Goal: Task Accomplishment & Management: Complete application form

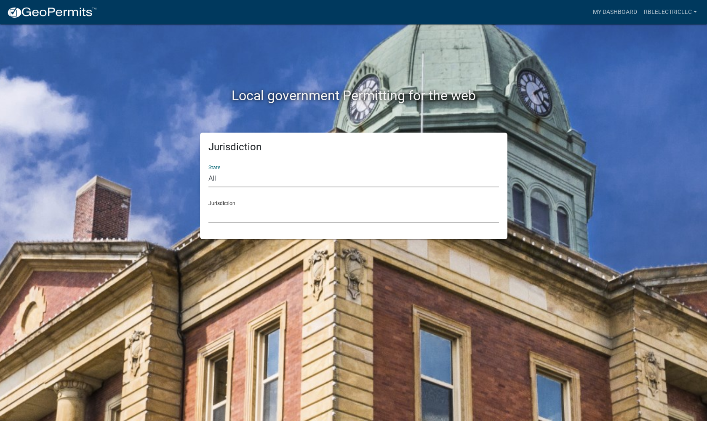
select select "[US_STATE]"
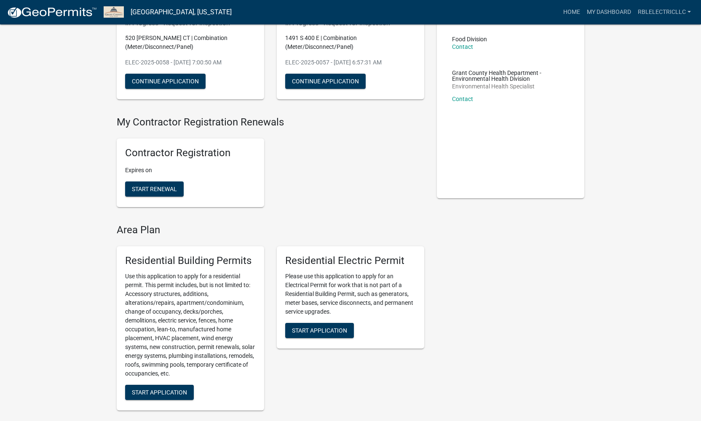
scroll to position [218, 0]
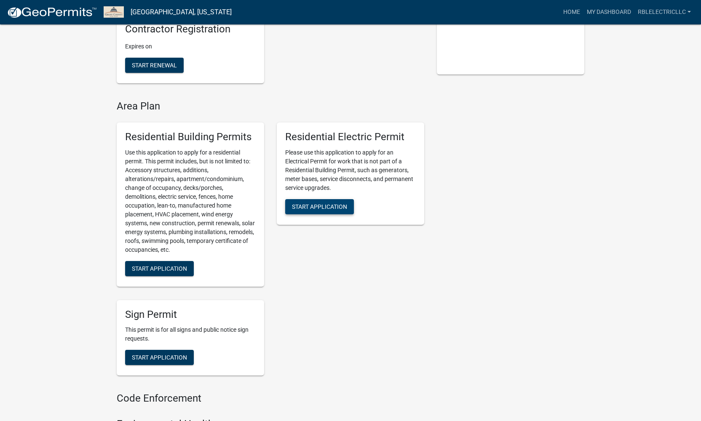
click at [335, 205] on span "Start Application" at bounding box center [319, 206] width 55 height 7
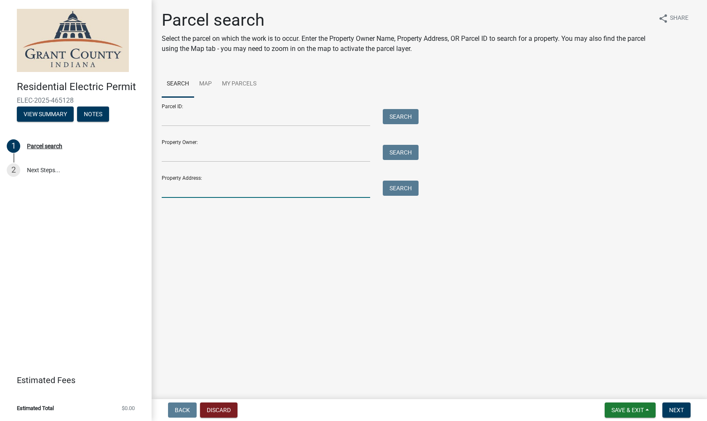
click at [223, 192] on input "Property Address:" at bounding box center [266, 189] width 209 height 17
click at [180, 190] on input "97210 E" at bounding box center [266, 189] width 209 height 17
click at [193, 192] on input "9721 E" at bounding box center [266, 189] width 209 height 17
click at [417, 191] on button "Search" at bounding box center [401, 188] width 36 height 15
click at [237, 193] on input "9721 E 450 N Van Buren IN" at bounding box center [266, 189] width 209 height 17
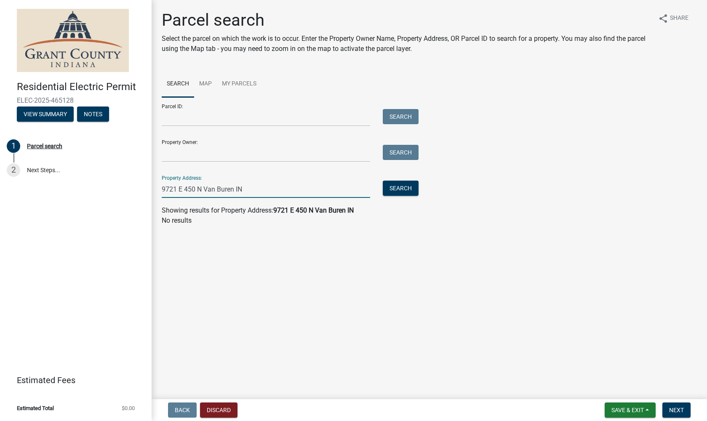
click at [254, 195] on input "9721 E 450 N Van Buren IN" at bounding box center [266, 189] width 209 height 17
click at [398, 193] on button "Search" at bounding box center [401, 188] width 36 height 15
click at [237, 191] on input "9721 E 450 N Van Buren" at bounding box center [266, 189] width 209 height 17
drag, startPoint x: 265, startPoint y: 190, endPoint x: 202, endPoint y: 193, distance: 62.8
click at [202, 193] on input "9721 E 450 N Van Buren,IN 46991" at bounding box center [266, 189] width 209 height 17
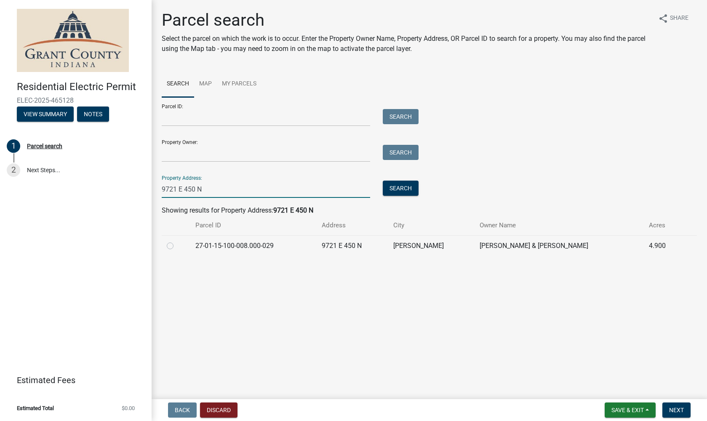
type input "9721 E 450 N"
click at [267, 246] on td "27-01-15-100-008.000-029" at bounding box center [253, 245] width 126 height 21
click at [177, 241] on label at bounding box center [177, 241] width 0 height 0
click at [177, 244] on input "radio" at bounding box center [179, 243] width 5 height 5
radio input "true"
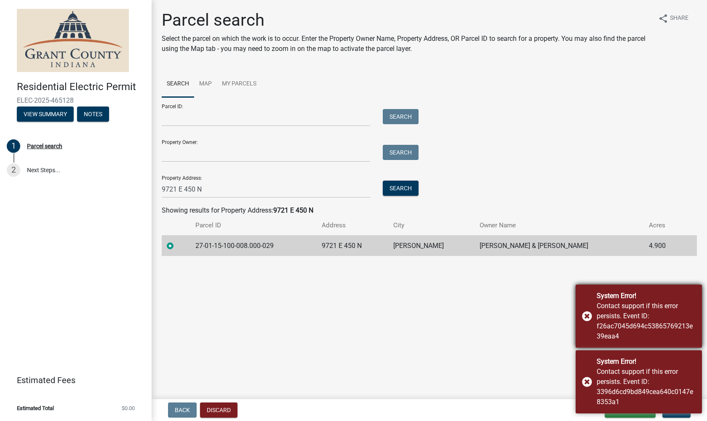
click at [591, 316] on div "System Error! Contact support if this error persists. Event ID: f26ac7045d694c5…" at bounding box center [639, 316] width 126 height 63
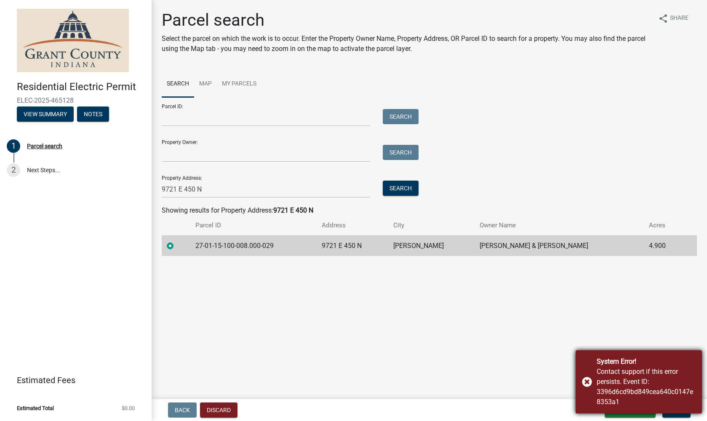
click at [592, 384] on div "System Error! Contact support if this error persists. Event ID: 3396d6cd9bd849c…" at bounding box center [639, 381] width 126 height 63
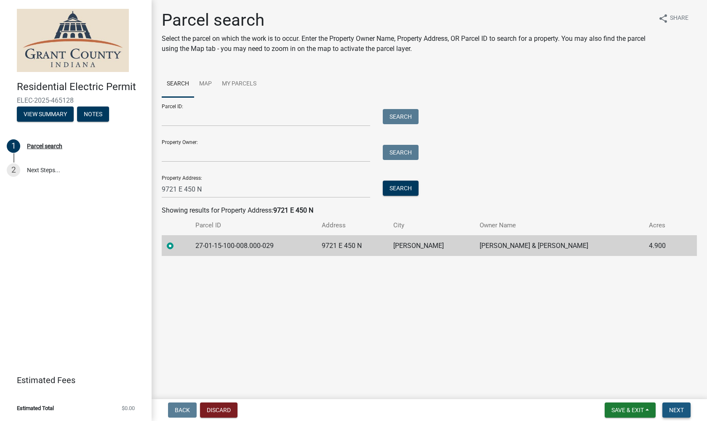
click at [679, 411] on span "Next" at bounding box center [676, 410] width 15 height 7
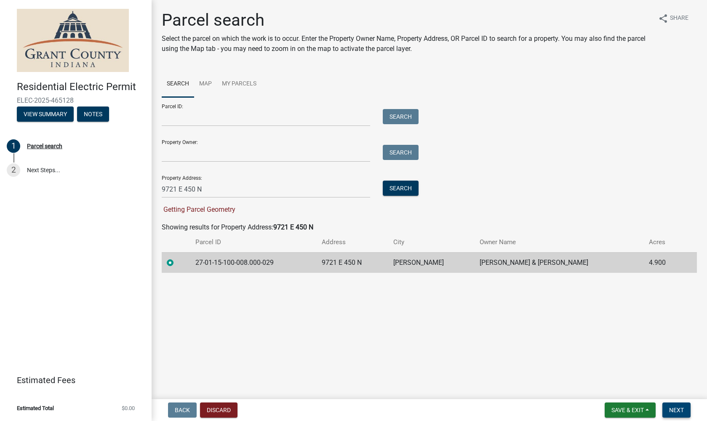
click at [683, 412] on span "Next" at bounding box center [676, 410] width 15 height 7
click at [675, 408] on span "Next" at bounding box center [676, 410] width 15 height 7
click at [283, 267] on td "27-01-15-100-008.000-029" at bounding box center [253, 262] width 126 height 21
click at [197, 185] on input "9721 E 450 N" at bounding box center [266, 189] width 209 height 17
click at [682, 407] on span "Next" at bounding box center [676, 410] width 15 height 7
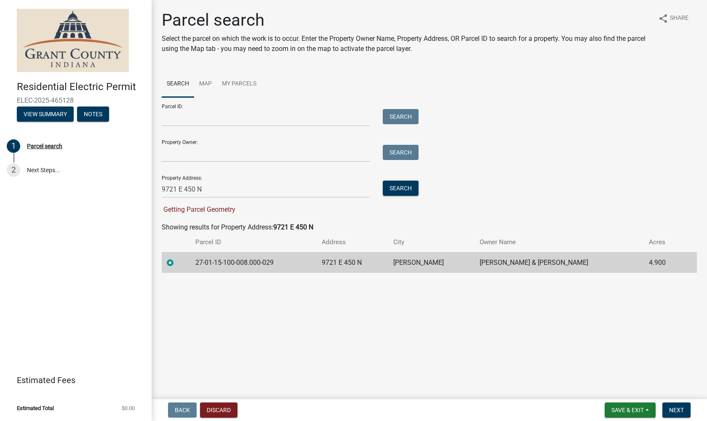
click at [228, 265] on td "27-01-15-100-008.000-029" at bounding box center [253, 262] width 126 height 21
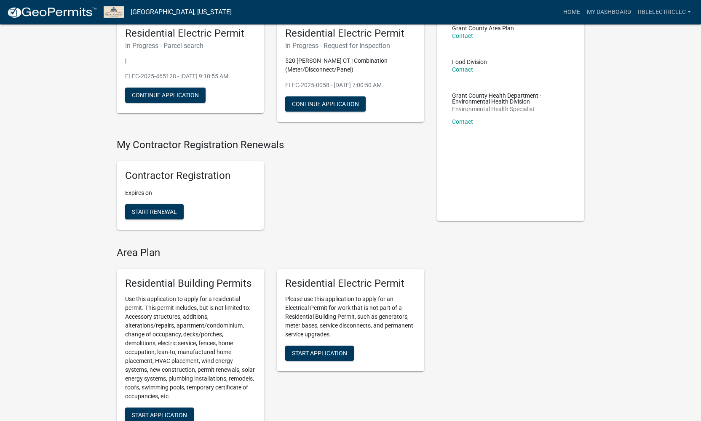
scroll to position [145, 0]
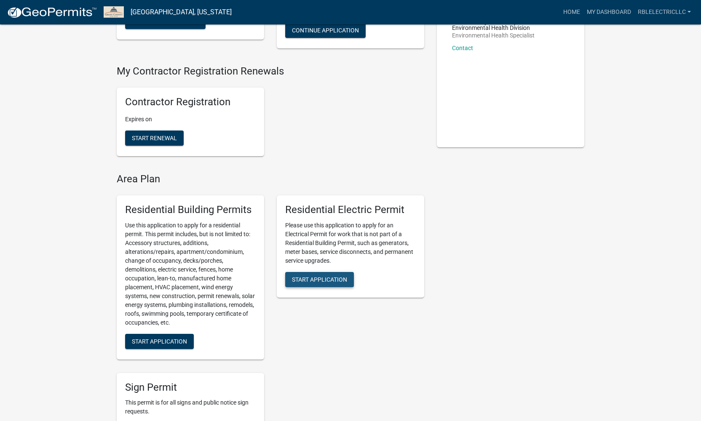
click at [329, 278] on span "Start Application" at bounding box center [319, 279] width 55 height 7
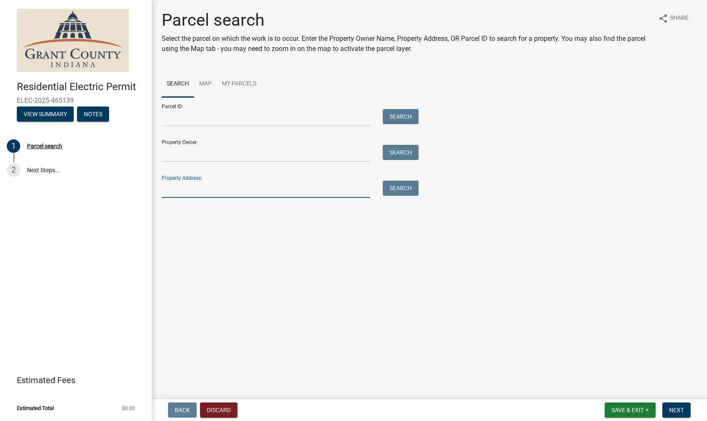
click at [298, 186] on input "Property Address:" at bounding box center [266, 189] width 209 height 17
type input "9721 E 450 N"
click at [414, 193] on button "Search" at bounding box center [401, 188] width 36 height 15
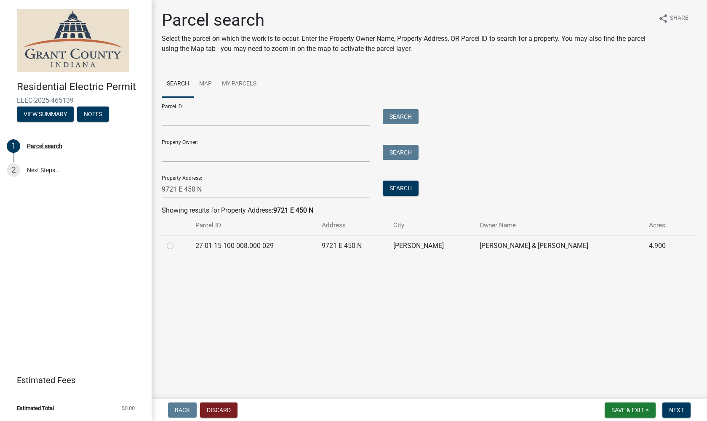
click at [317, 245] on td "27-01-15-100-008.000-029" at bounding box center [253, 245] width 126 height 21
click at [177, 241] on label at bounding box center [177, 241] width 0 height 0
click at [177, 246] on input "radio" at bounding box center [179, 243] width 5 height 5
radio input "true"
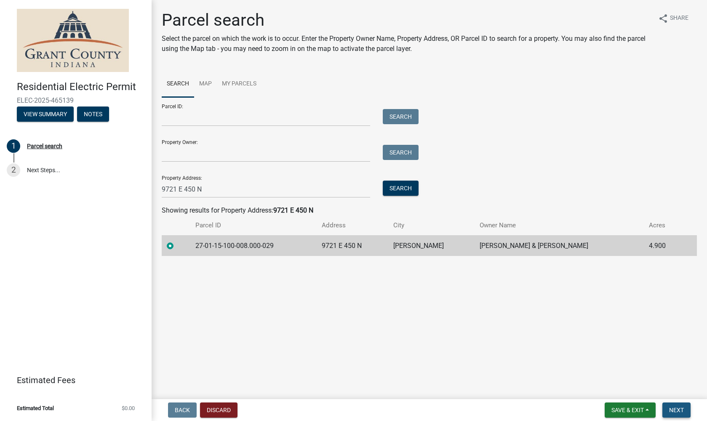
click at [686, 409] on button "Next" at bounding box center [677, 410] width 28 height 15
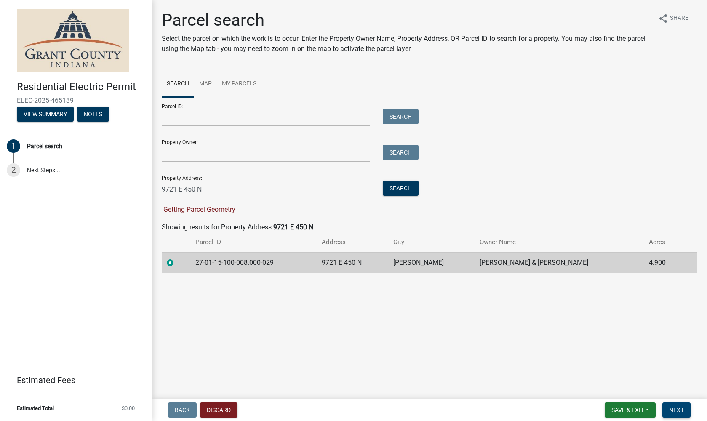
click at [677, 409] on span "Next" at bounding box center [676, 410] width 15 height 7
click at [404, 188] on button "Search" at bounding box center [401, 188] width 36 height 15
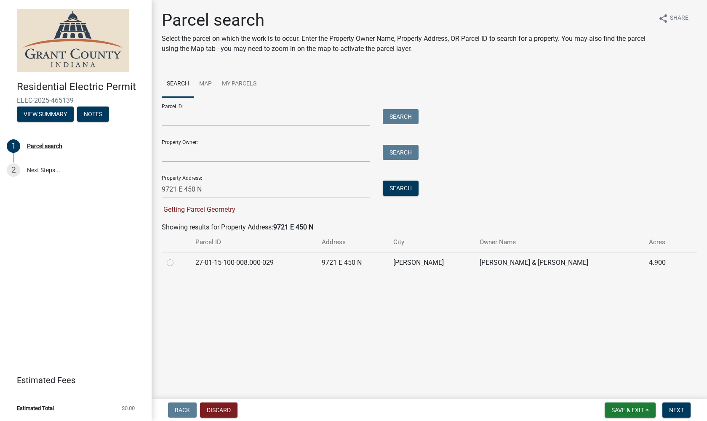
click at [317, 265] on td "27-01-15-100-008.000-029" at bounding box center [253, 262] width 126 height 21
click at [174, 264] on div at bounding box center [176, 263] width 19 height 10
click at [177, 258] on label at bounding box center [177, 258] width 0 height 0
click at [177, 263] on input "radio" at bounding box center [179, 260] width 5 height 5
radio input "true"
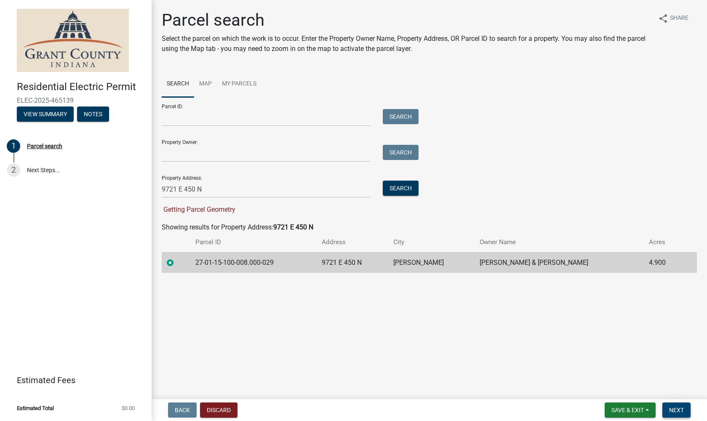
click at [685, 411] on button "Next" at bounding box center [677, 410] width 28 height 15
click at [681, 413] on span "Next" at bounding box center [676, 410] width 15 height 7
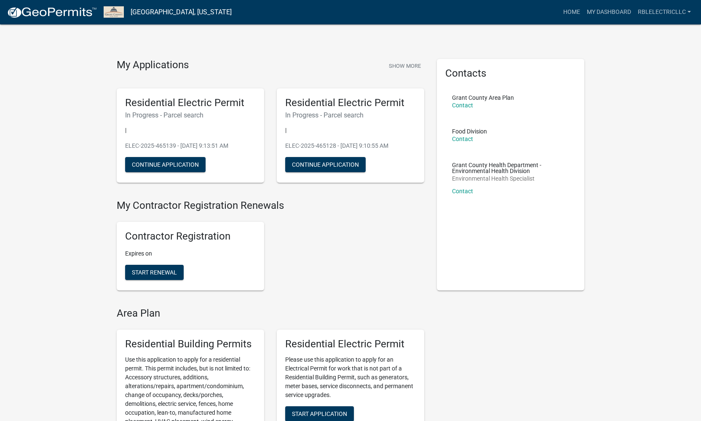
scroll to position [60, 0]
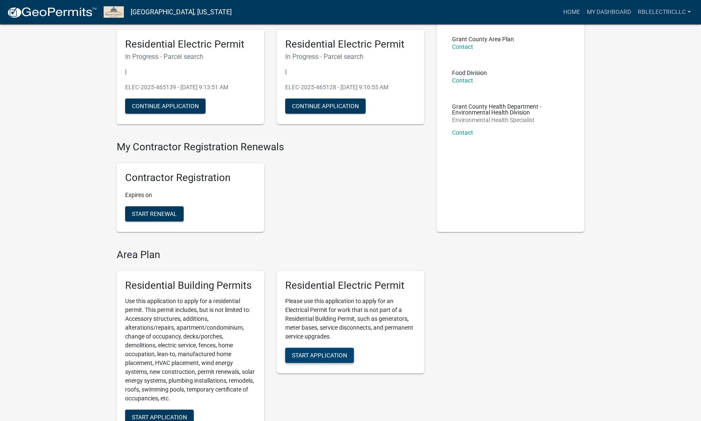
click at [330, 352] on span "Start Application" at bounding box center [319, 355] width 55 height 7
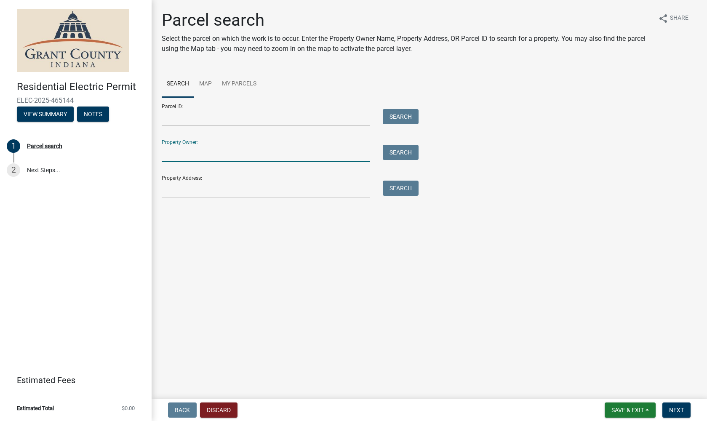
click at [206, 153] on input "Property Owner:" at bounding box center [266, 153] width 209 height 17
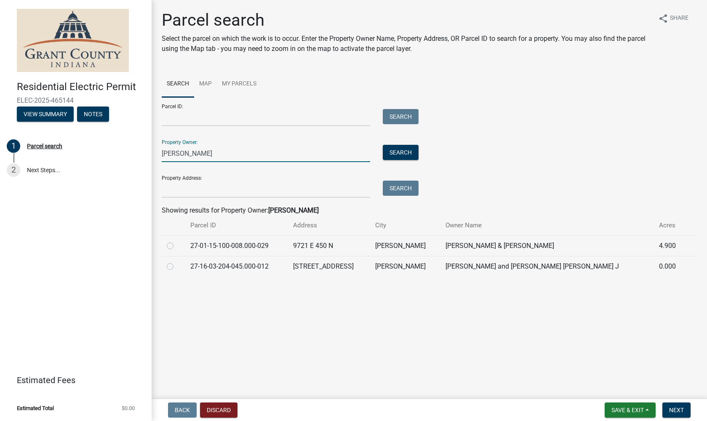
type input "[PERSON_NAME]"
click at [255, 246] on td "27-01-15-100-008.000-029" at bounding box center [236, 245] width 103 height 21
click at [177, 241] on label at bounding box center [177, 241] width 0 height 0
click at [177, 246] on input "radio" at bounding box center [179, 243] width 5 height 5
radio input "true"
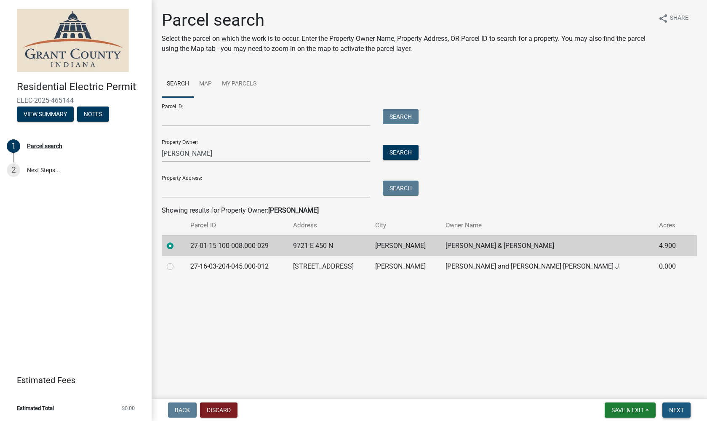
click at [672, 412] on span "Next" at bounding box center [676, 410] width 15 height 7
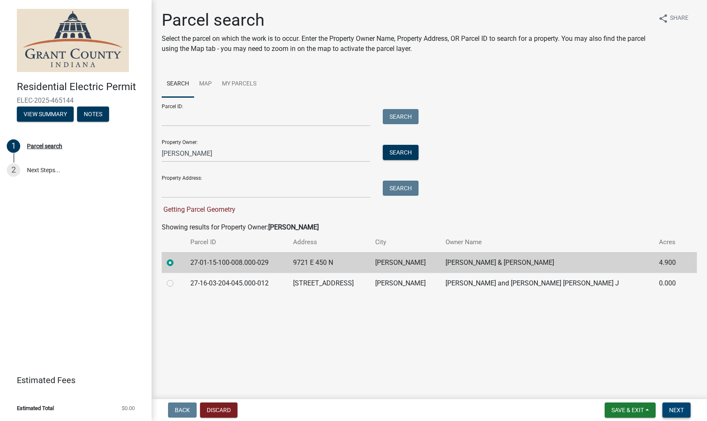
click at [685, 410] on button "Next" at bounding box center [677, 410] width 28 height 15
click at [684, 413] on span "Next" at bounding box center [676, 410] width 15 height 7
click at [683, 413] on span "Next" at bounding box center [676, 410] width 15 height 7
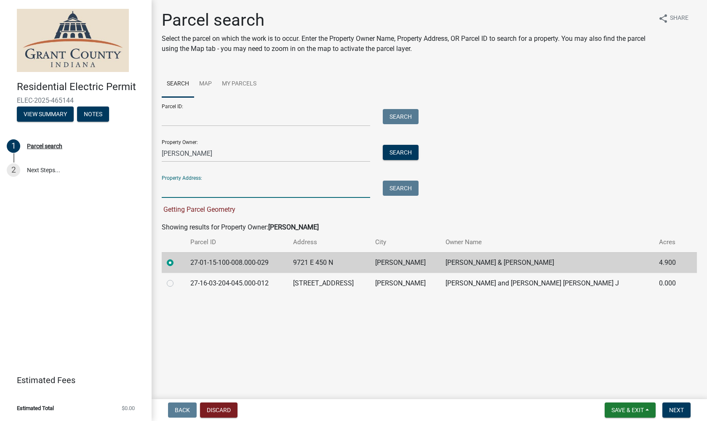
click at [233, 189] on input "Property Address:" at bounding box center [266, 189] width 209 height 17
click at [345, 263] on td "9721 E 450 N" at bounding box center [329, 262] width 82 height 21
click at [202, 288] on td "27-16-03-204-045.000-012" at bounding box center [236, 283] width 103 height 21
click at [174, 283] on div at bounding box center [173, 283] width 13 height 10
click at [177, 278] on label at bounding box center [177, 278] width 0 height 0
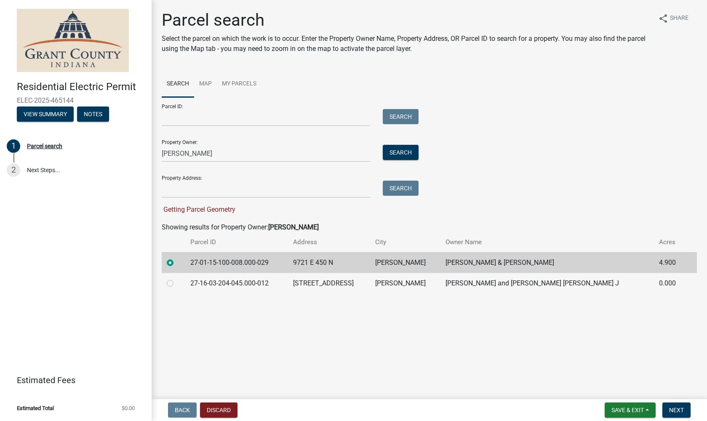
click at [177, 283] on input "radio" at bounding box center [179, 280] width 5 height 5
radio input "true"
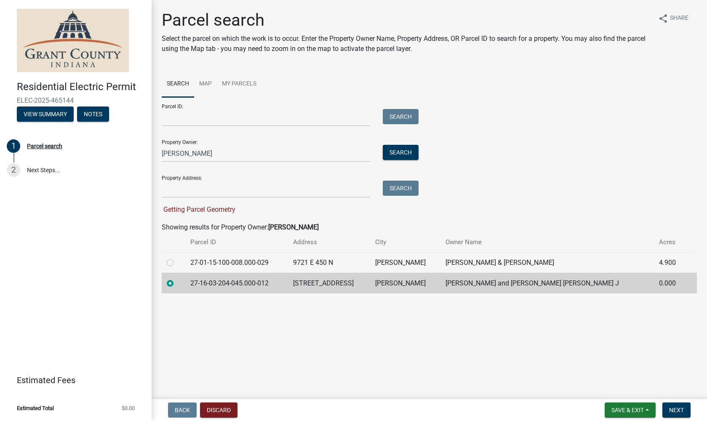
click at [176, 260] on div at bounding box center [173, 263] width 13 height 10
click at [177, 258] on label at bounding box center [177, 258] width 0 height 0
click at [177, 262] on input "radio" at bounding box center [179, 260] width 5 height 5
radio input "true"
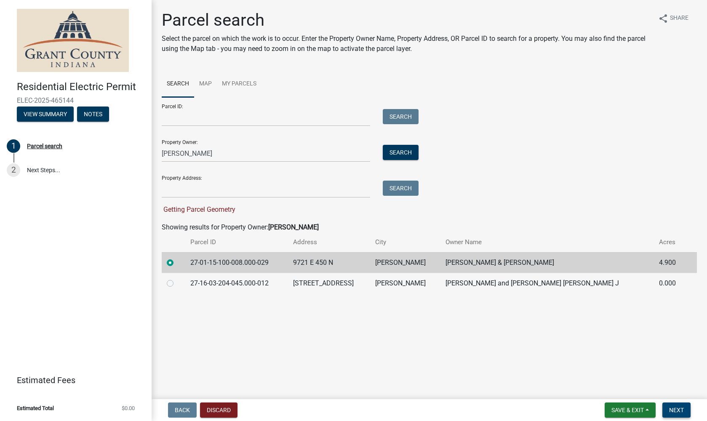
click at [677, 411] on span "Next" at bounding box center [676, 410] width 15 height 7
click at [676, 410] on span "Next" at bounding box center [676, 410] width 15 height 7
click at [670, 409] on span "Next" at bounding box center [676, 410] width 15 height 7
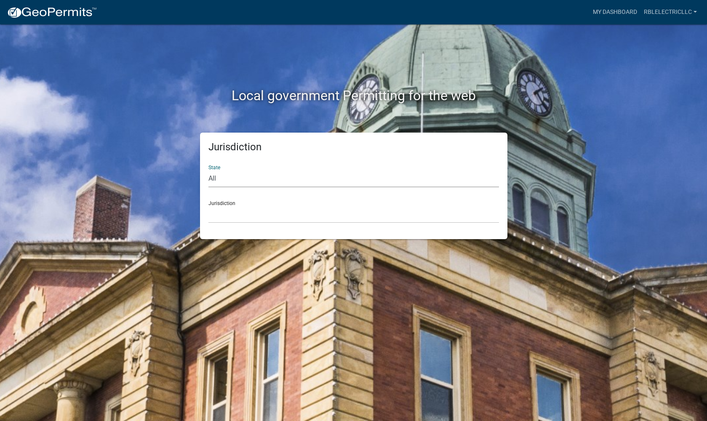
select select "[US_STATE]"
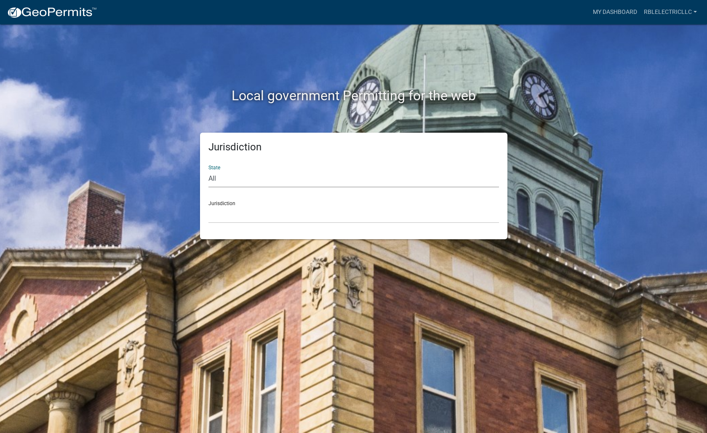
select select "[US_STATE]"
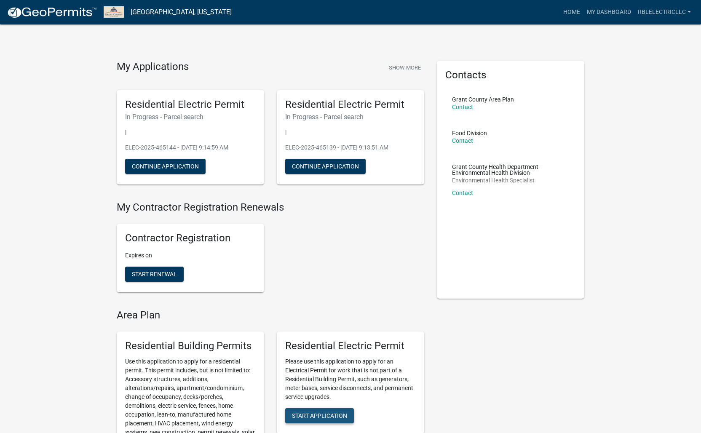
click at [334, 416] on span "Start Application" at bounding box center [319, 415] width 55 height 7
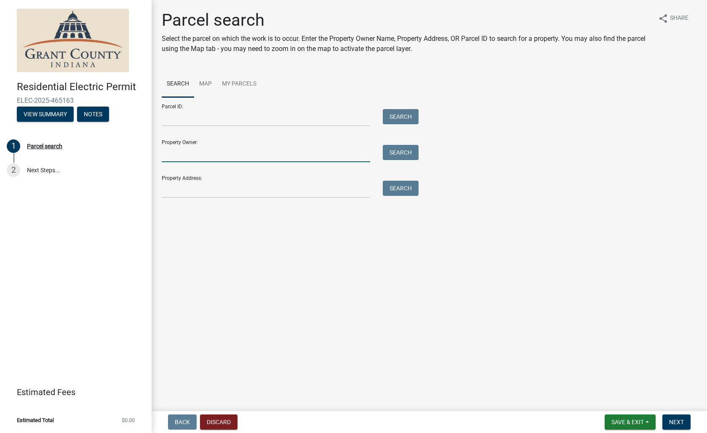
click at [264, 148] on input "Property Owner:" at bounding box center [266, 153] width 209 height 17
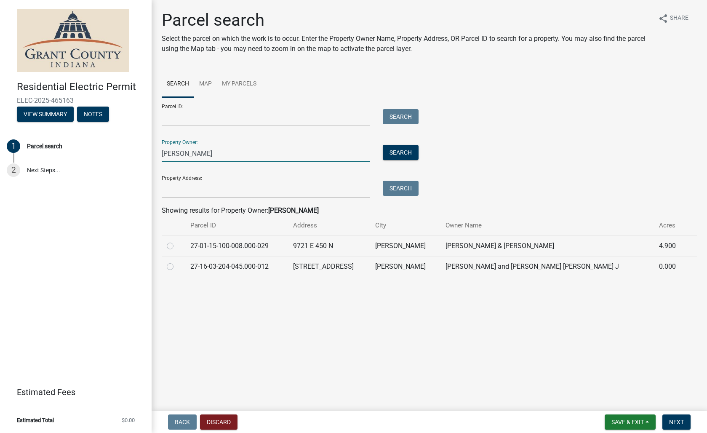
type input "[PERSON_NAME]"
click at [238, 247] on td "27-01-15-100-008.000-029" at bounding box center [236, 245] width 103 height 21
click at [175, 246] on div at bounding box center [173, 246] width 13 height 10
click at [177, 241] on label at bounding box center [177, 241] width 0 height 0
click at [177, 246] on input "radio" at bounding box center [179, 243] width 5 height 5
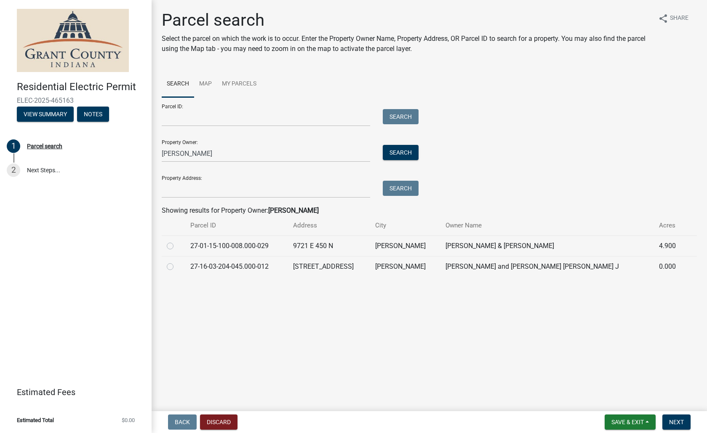
radio input "true"
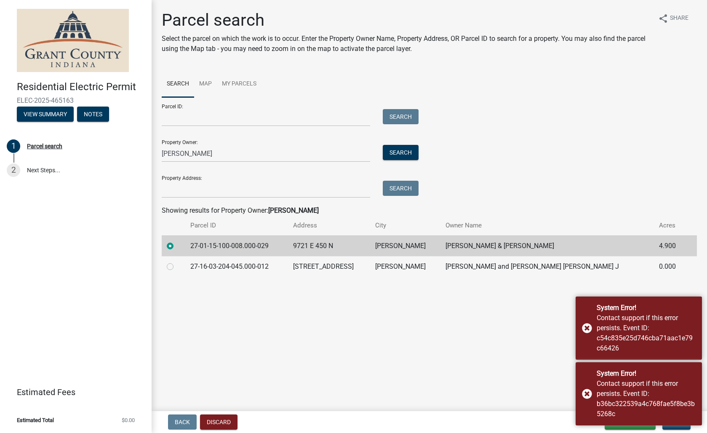
click at [554, 361] on main "Parcel search Select the parcel on which the work is to occur. Enter the Proper…" at bounding box center [430, 204] width 556 height 408
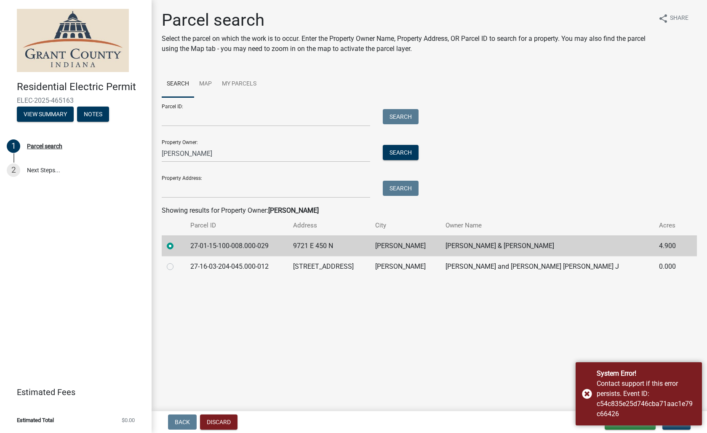
click at [584, 329] on main "Parcel search Select the parcel on which the work is to occur. Enter the Proper…" at bounding box center [430, 204] width 556 height 408
click at [688, 428] on button "Next" at bounding box center [677, 422] width 28 height 15
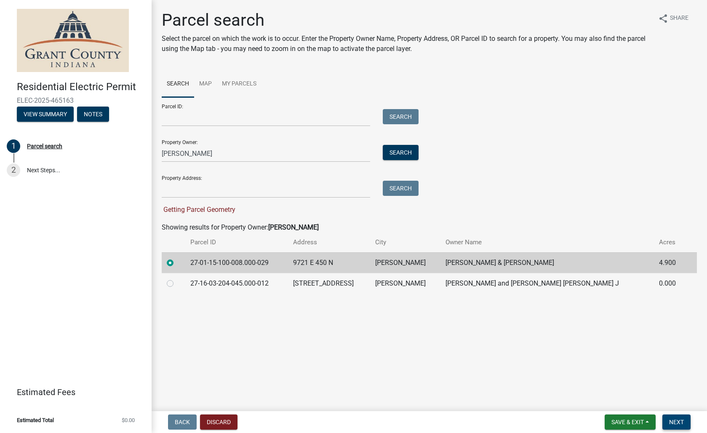
click at [676, 425] on button "Next" at bounding box center [677, 422] width 28 height 15
click at [399, 152] on button "Search" at bounding box center [401, 152] width 36 height 15
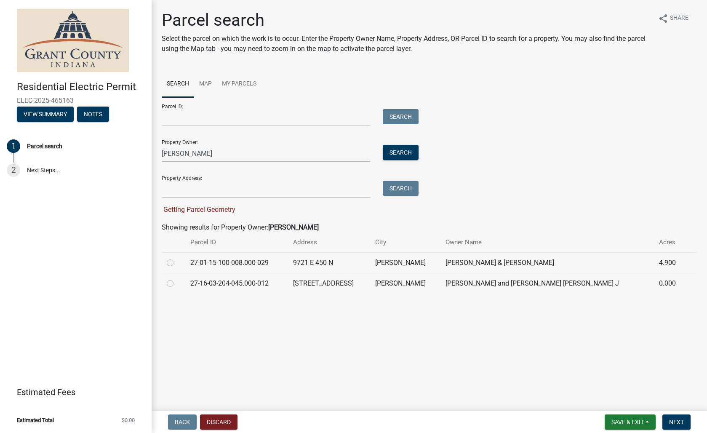
click at [313, 264] on td "9721 E 450 N" at bounding box center [329, 262] width 82 height 21
click at [177, 258] on label at bounding box center [177, 258] width 0 height 0
click at [177, 262] on input "radio" at bounding box center [179, 260] width 5 height 5
radio input "true"
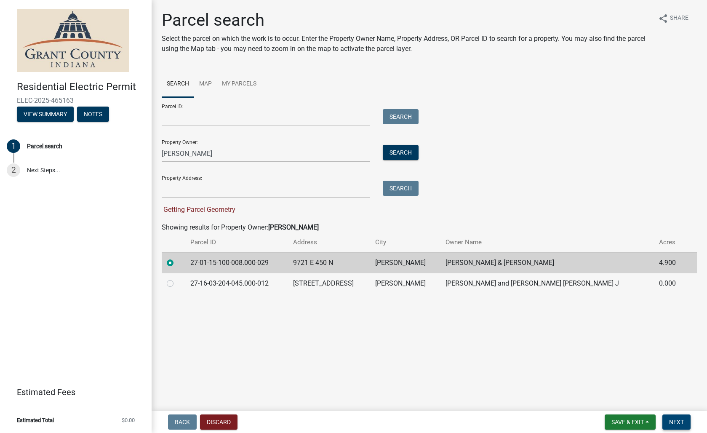
click at [685, 425] on button "Next" at bounding box center [677, 422] width 28 height 15
click at [687, 424] on button "Next" at bounding box center [677, 422] width 28 height 15
click at [685, 424] on button "Next" at bounding box center [677, 422] width 28 height 15
click at [223, 187] on input "Property Address:" at bounding box center [266, 189] width 209 height 17
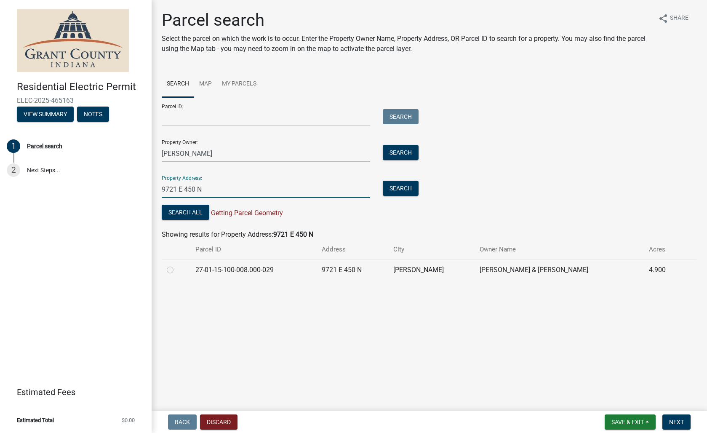
type input "9721 E 450 N"
click at [177, 265] on label at bounding box center [177, 265] width 0 height 0
click at [177, 270] on input "radio" at bounding box center [179, 267] width 5 height 5
radio input "true"
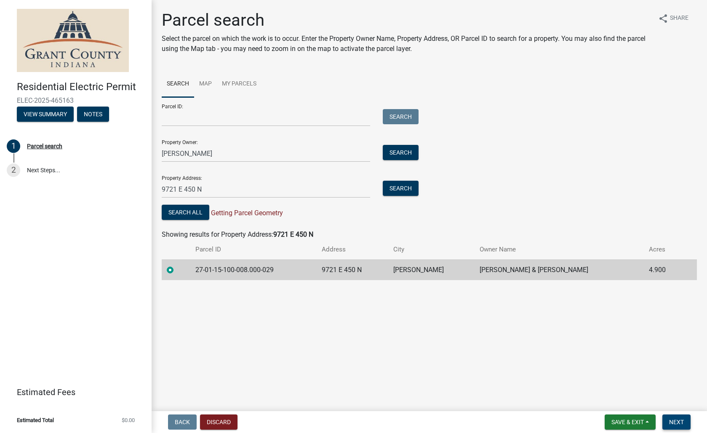
click at [682, 421] on span "Next" at bounding box center [676, 422] width 15 height 7
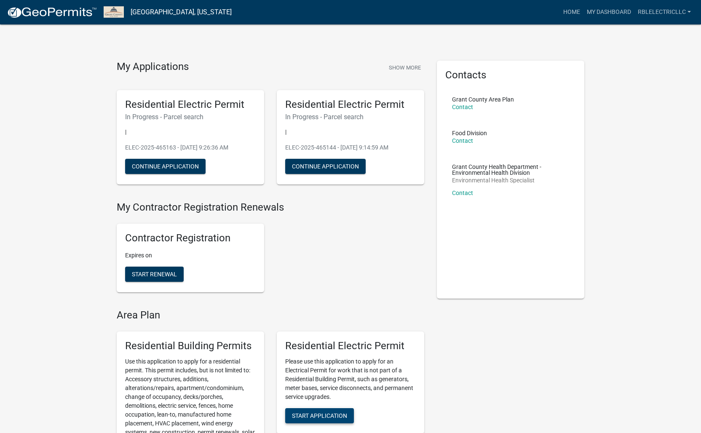
click at [334, 412] on span "Start Application" at bounding box center [319, 415] width 55 height 7
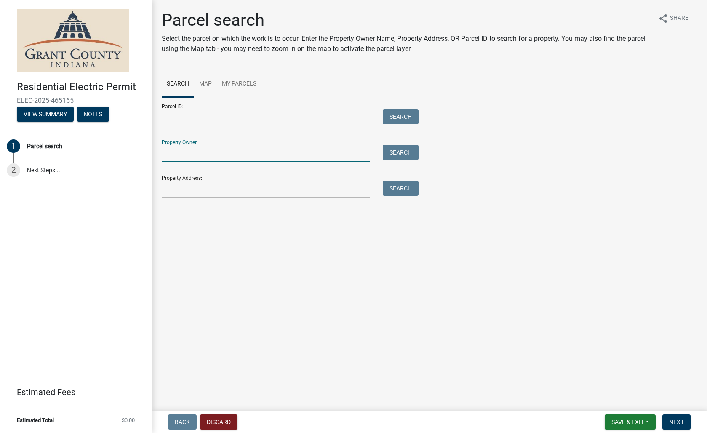
click at [197, 151] on input "Property Owner:" at bounding box center [266, 153] width 209 height 17
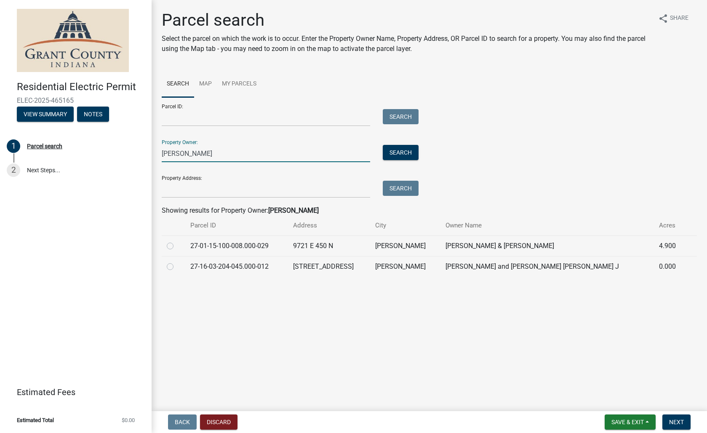
type input "[PERSON_NAME]"
click at [177, 241] on label at bounding box center [177, 241] width 0 height 0
click at [177, 246] on input "radio" at bounding box center [179, 243] width 5 height 5
radio input "true"
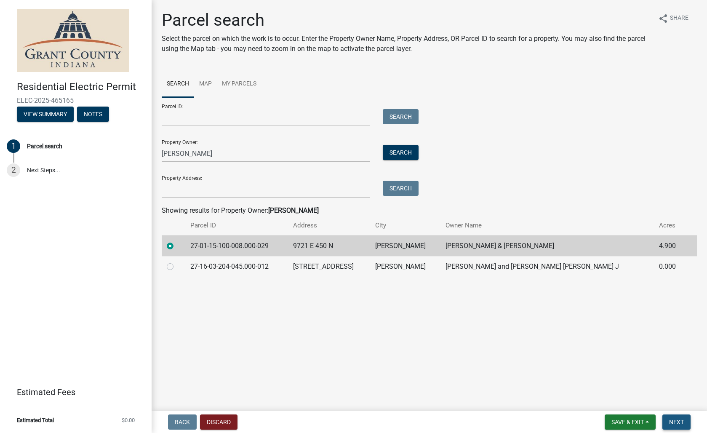
click at [677, 423] on span "Next" at bounding box center [676, 422] width 15 height 7
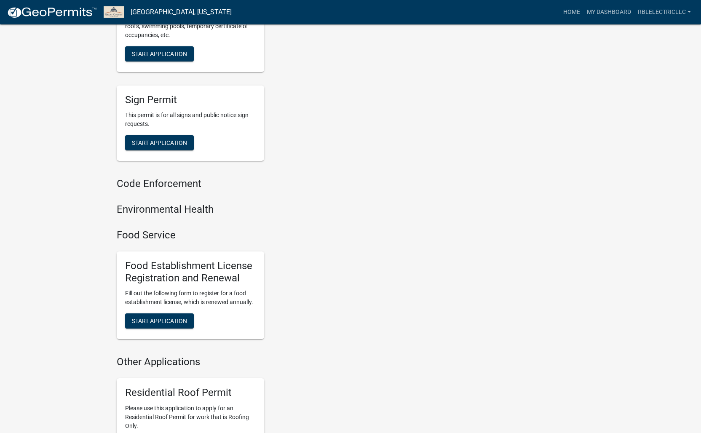
scroll to position [229, 0]
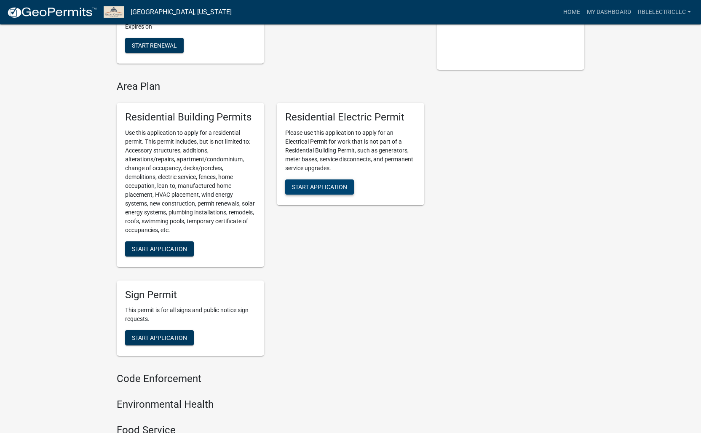
click at [345, 184] on span "Start Application" at bounding box center [319, 186] width 55 height 7
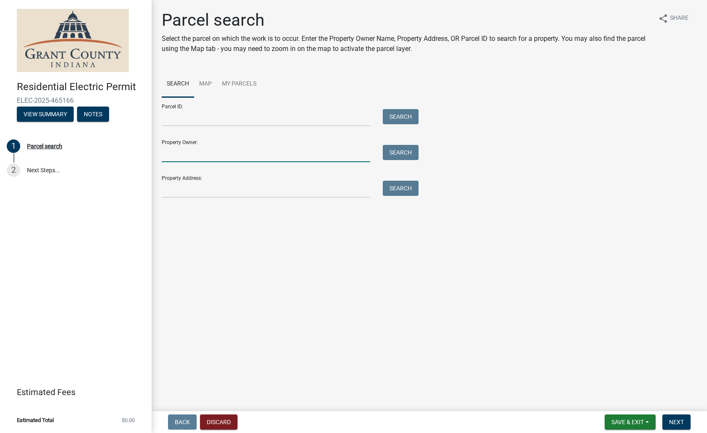
click at [214, 146] on input "Property Owner:" at bounding box center [266, 153] width 209 height 17
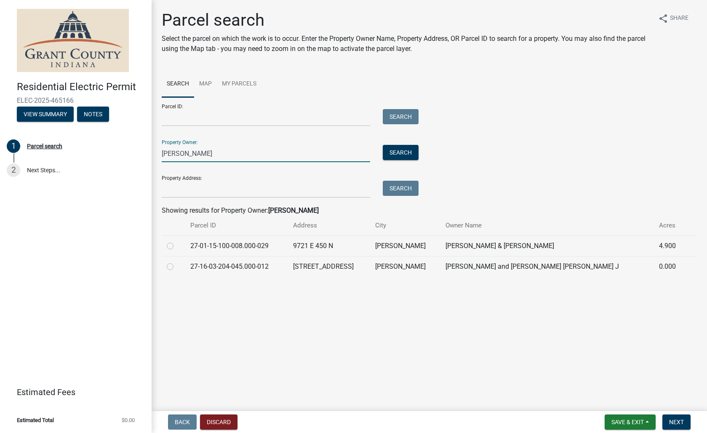
type input "[PERSON_NAME]"
click at [227, 247] on td "27-01-15-100-008.000-029" at bounding box center [236, 245] width 103 height 21
click at [177, 241] on label at bounding box center [177, 241] width 0 height 0
click at [177, 244] on input "radio" at bounding box center [179, 243] width 5 height 5
radio input "true"
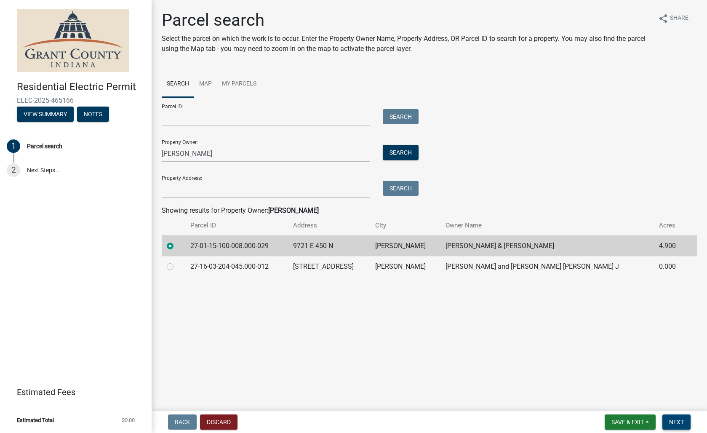
click at [680, 420] on span "Next" at bounding box center [676, 422] width 15 height 7
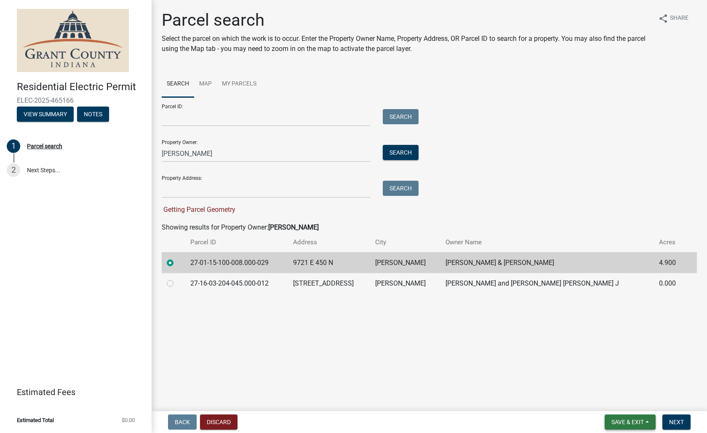
click at [621, 425] on span "Save & Exit" at bounding box center [628, 422] width 32 height 7
click at [606, 382] on button "Save" at bounding box center [621, 380] width 67 height 20
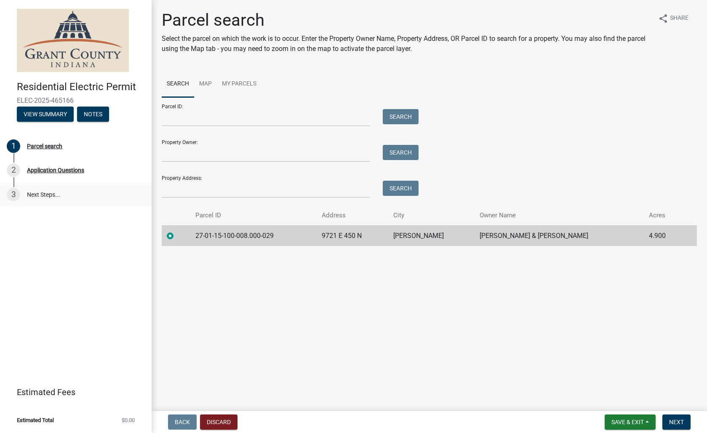
click at [47, 192] on link "3 Next Steps..." at bounding box center [76, 194] width 152 height 24
click at [684, 422] on span "Next" at bounding box center [676, 422] width 15 height 7
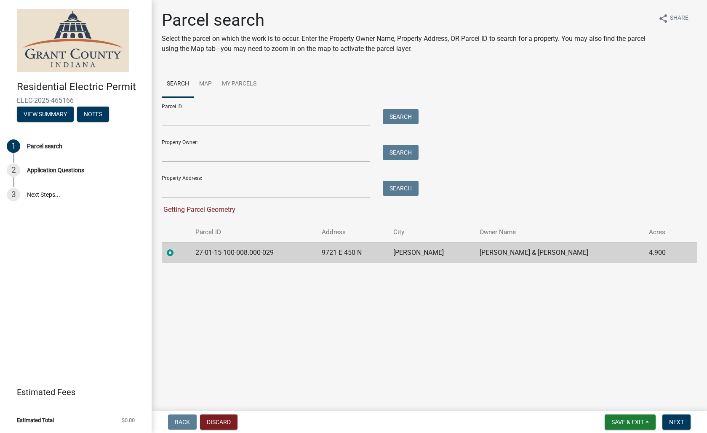
click at [94, 72] on link at bounding box center [72, 40] width 131 height 67
click at [94, 56] on img at bounding box center [73, 40] width 112 height 63
click at [64, 112] on button "View Summary" at bounding box center [45, 114] width 57 height 15
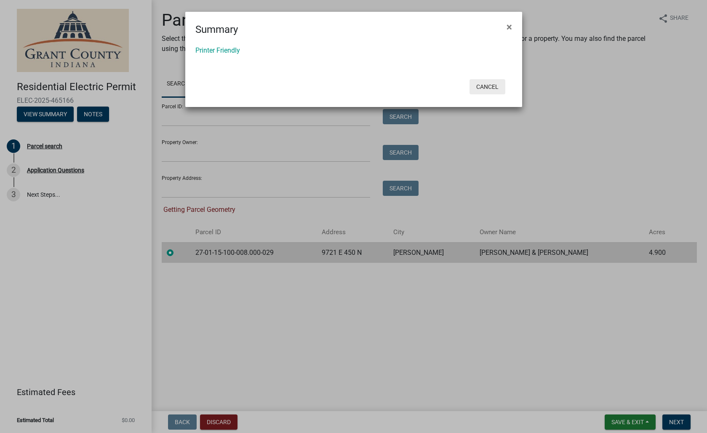
click at [489, 84] on button "Cancel" at bounding box center [488, 86] width 36 height 15
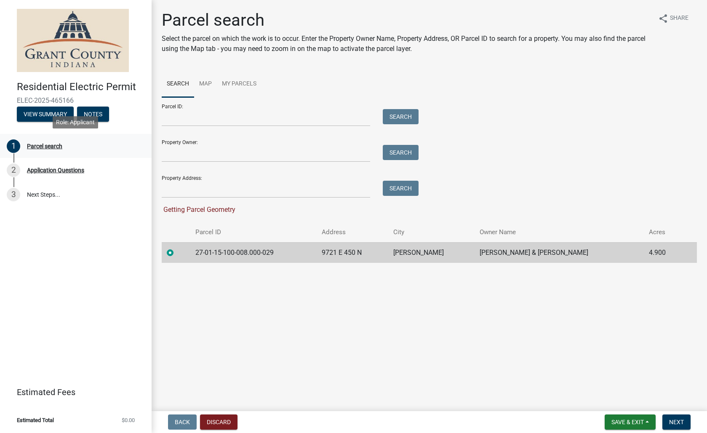
click at [62, 144] on div "Parcel search" at bounding box center [44, 146] width 35 height 6
click at [64, 172] on div "Application Questions" at bounding box center [55, 170] width 57 height 6
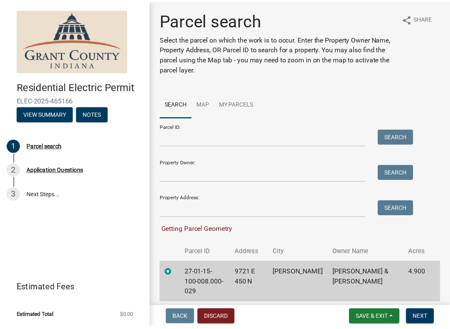
scroll to position [22, 0]
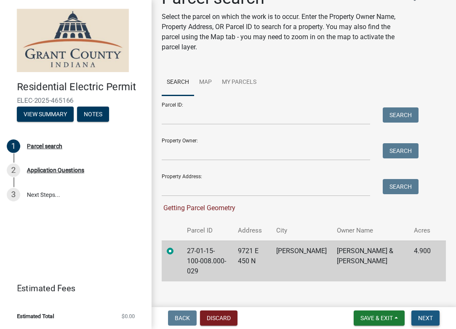
click at [428, 317] on span "Next" at bounding box center [425, 318] width 15 height 7
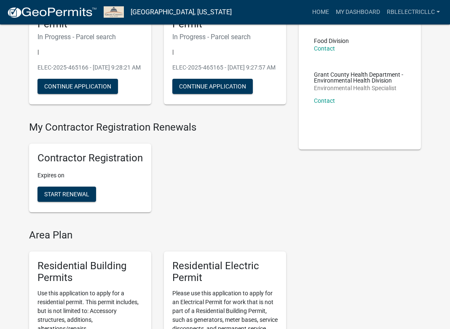
scroll to position [312, 0]
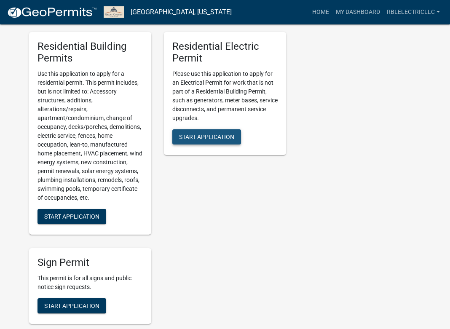
click at [217, 140] on span "Start Application" at bounding box center [206, 137] width 55 height 7
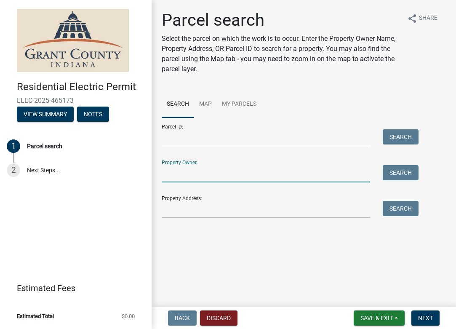
click at [214, 172] on input "Property Owner:" at bounding box center [266, 173] width 209 height 17
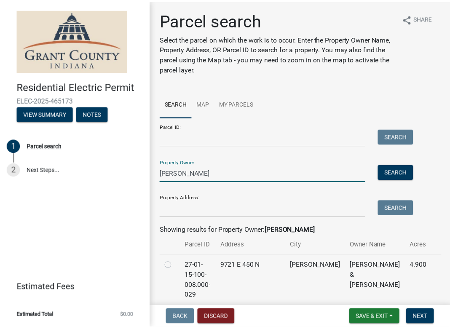
scroll to position [56, 0]
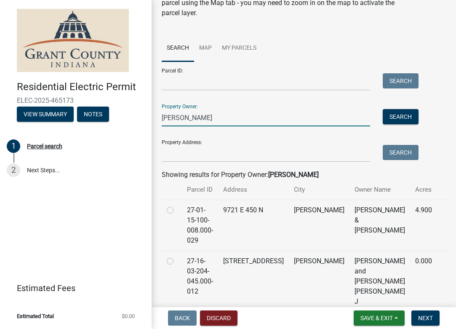
type input "[PERSON_NAME]"
click at [176, 213] on div at bounding box center [172, 210] width 10 height 10
click at [177, 205] on label at bounding box center [177, 205] width 0 height 0
click at [177, 209] on input "radio" at bounding box center [179, 207] width 5 height 5
radio input "true"
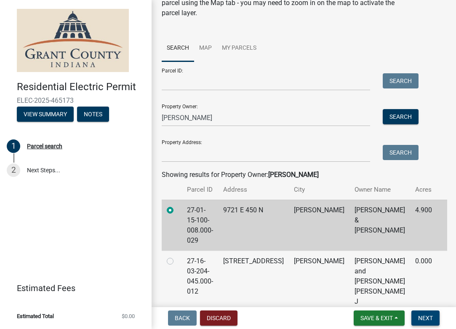
click at [420, 316] on span "Next" at bounding box center [425, 318] width 15 height 7
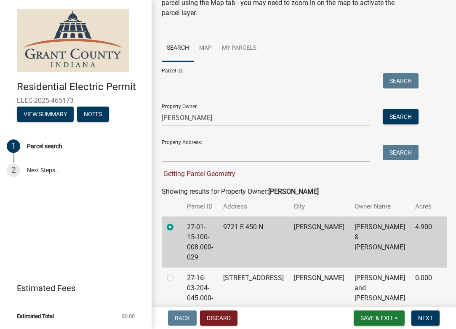
click at [91, 69] on img at bounding box center [73, 40] width 112 height 63
click at [89, 64] on img at bounding box center [73, 40] width 112 height 63
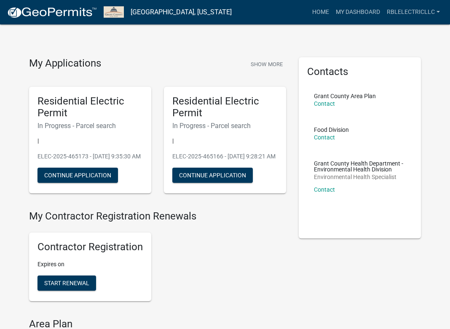
scroll to position [12, 0]
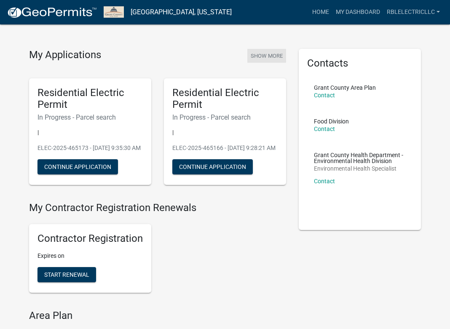
click at [259, 58] on button "Show More" at bounding box center [266, 56] width 39 height 14
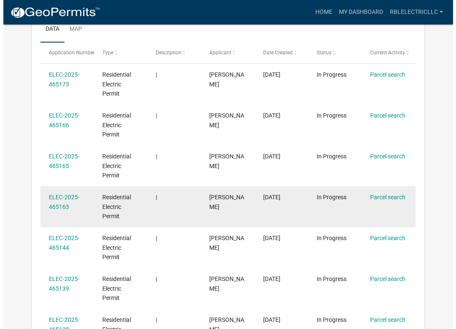
scroll to position [275, 0]
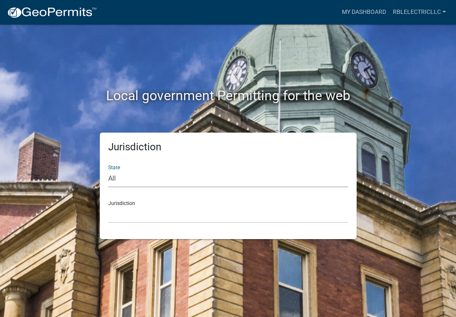
select select "[US_STATE]"
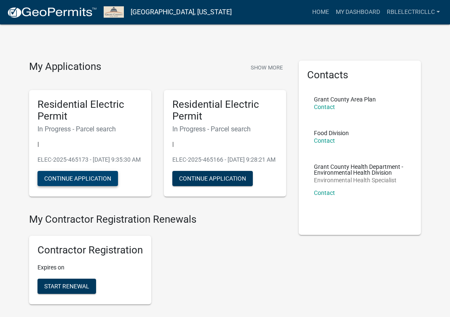
click at [95, 183] on button "Continue Application" at bounding box center [77, 178] width 80 height 15
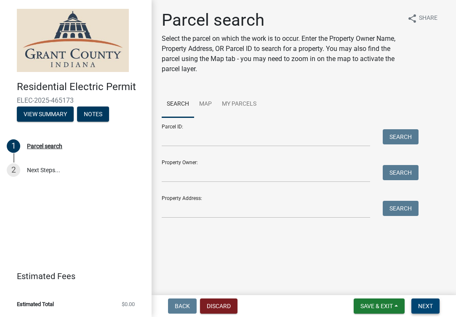
click at [430, 307] on span "Next" at bounding box center [425, 306] width 15 height 7
